Goal: Task Accomplishment & Management: Complete application form

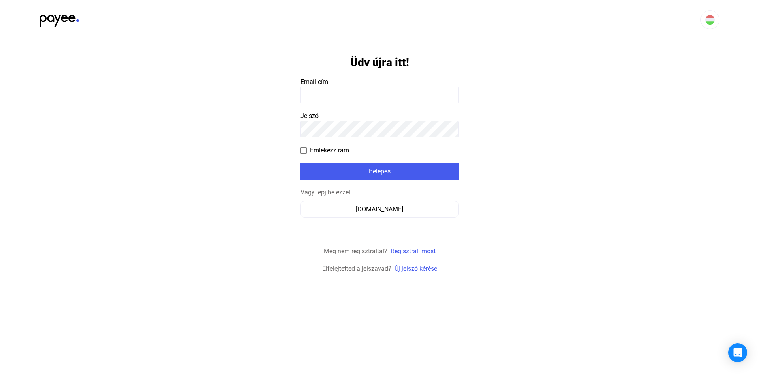
click at [365, 86] on payee-form-field "Email cím" at bounding box center [380, 90] width 158 height 26
click at [359, 93] on input at bounding box center [380, 95] width 158 height 17
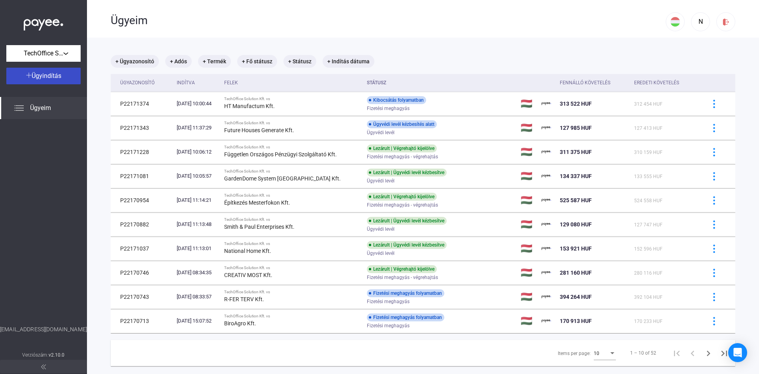
click at [55, 74] on span "Ügyindítás" at bounding box center [47, 76] width 30 height 8
